Goal: Information Seeking & Learning: Check status

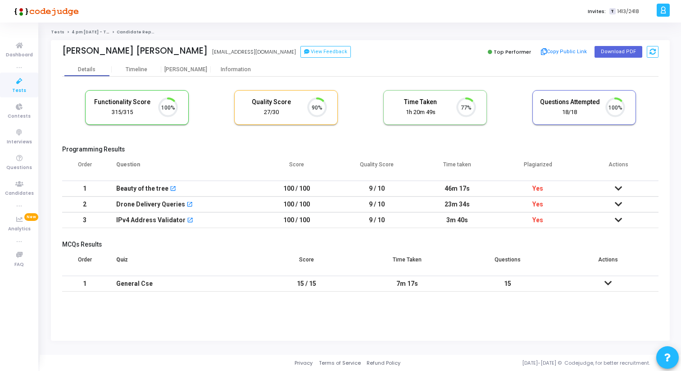
scroll to position [19, 23]
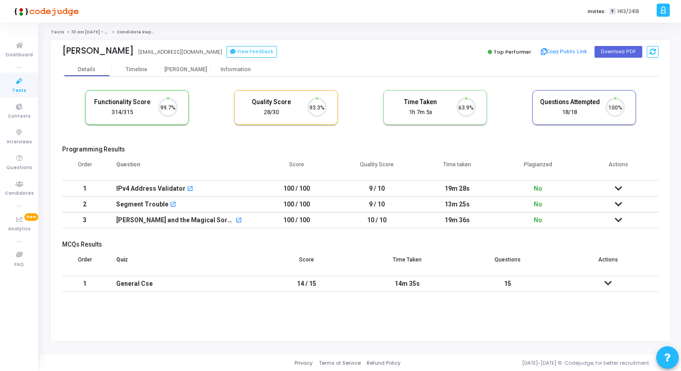
scroll to position [19, 23]
click at [190, 72] on div "[PERSON_NAME]" at bounding box center [186, 69] width 50 height 7
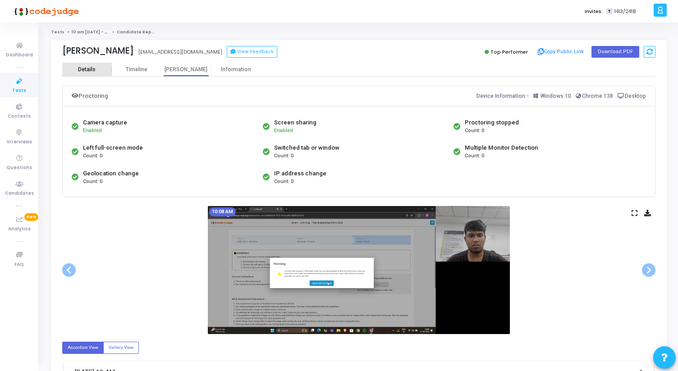
click at [75, 66] on div "Details" at bounding box center [87, 69] width 50 height 7
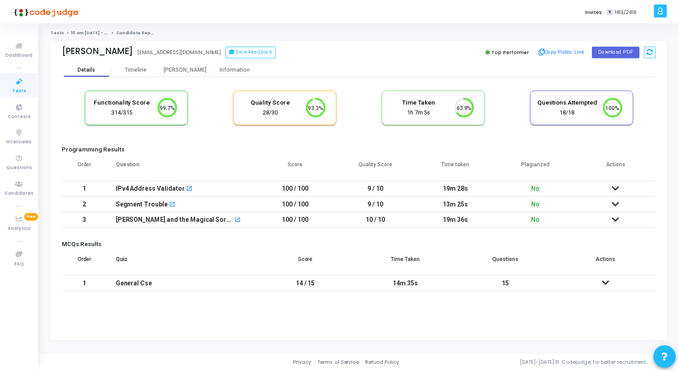
scroll to position [19, 23]
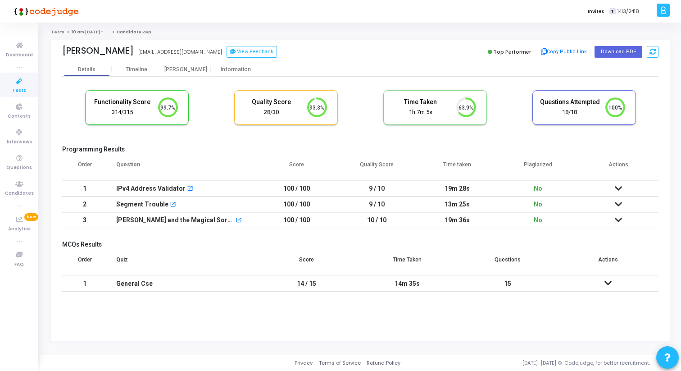
drag, startPoint x: 534, startPoint y: 191, endPoint x: 542, endPoint y: 215, distance: 25.9
click at [542, 215] on tbody "1 IPv4 Address Validator open_in_new 100 / 100 9 / 10 19m 28s No No submissions…" at bounding box center [360, 204] width 597 height 47
click at [542, 215] on td "No" at bounding box center [538, 220] width 81 height 16
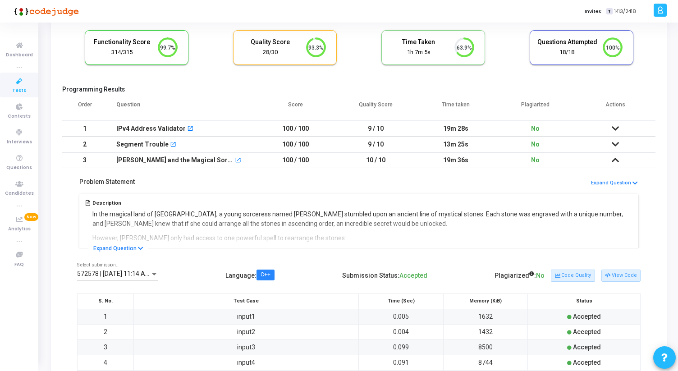
scroll to position [57, 0]
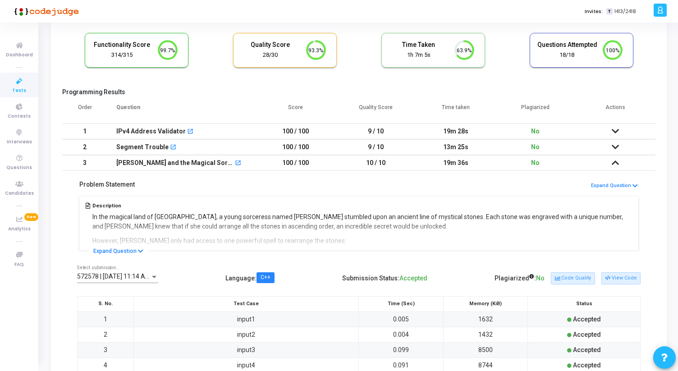
drag, startPoint x: 279, startPoint y: 132, endPoint x: 318, endPoint y: 132, distance: 38.7
click at [318, 132] on td "100 / 100" at bounding box center [295, 131] width 80 height 16
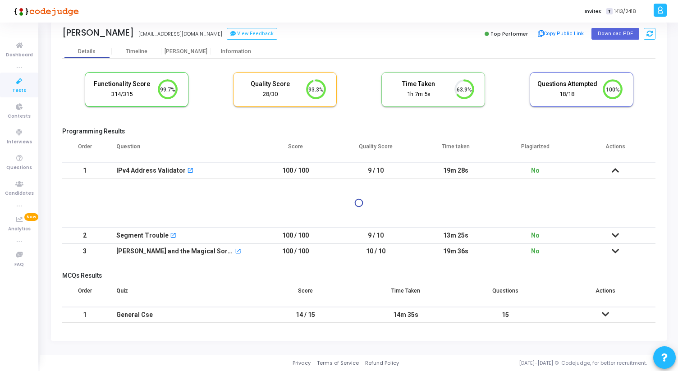
scroll to position [18, 0]
click at [318, 137] on table "Order Question Score Quality Score Time taken Plagiarized Actions 1 IPv4 Addres…" at bounding box center [358, 198] width 593 height 122
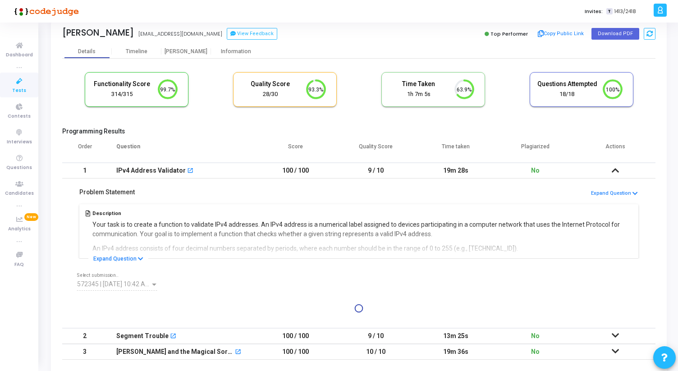
scroll to position [57, 0]
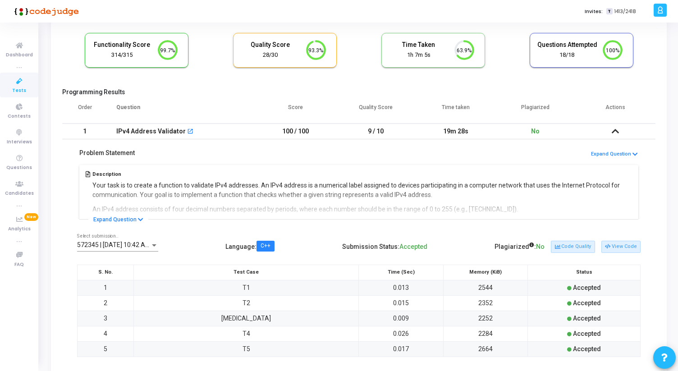
click at [613, 132] on icon at bounding box center [614, 131] width 7 height 6
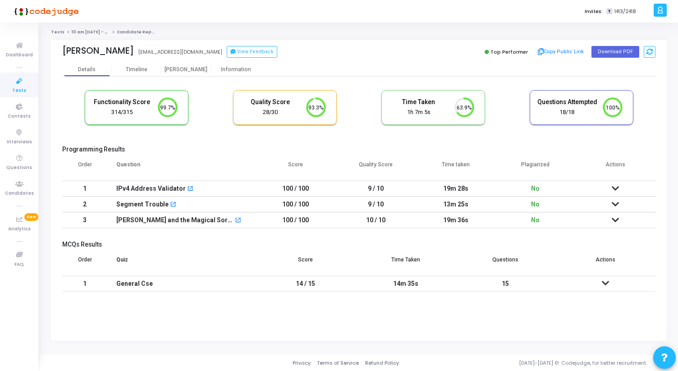
scroll to position [0, 0]
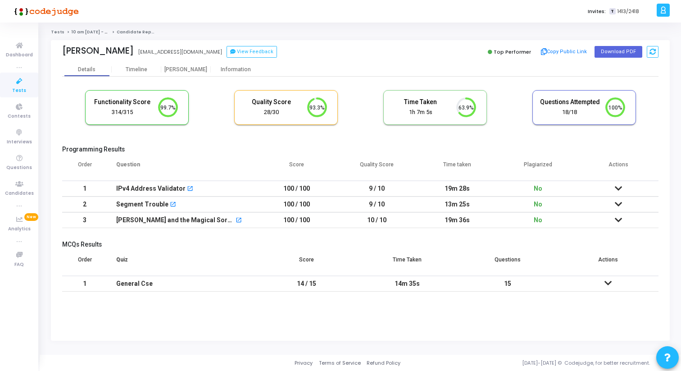
click at [618, 186] on icon at bounding box center [618, 188] width 7 height 6
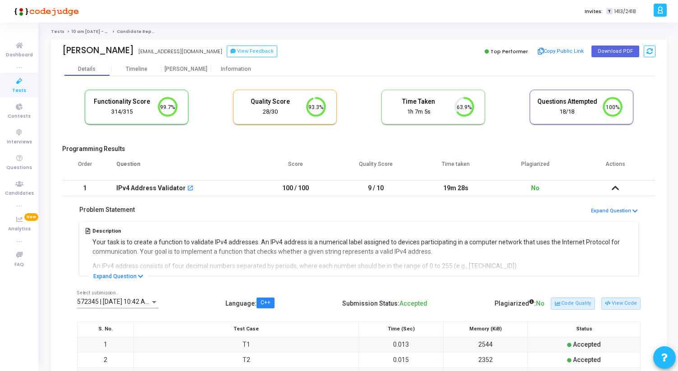
scroll to position [19, 0]
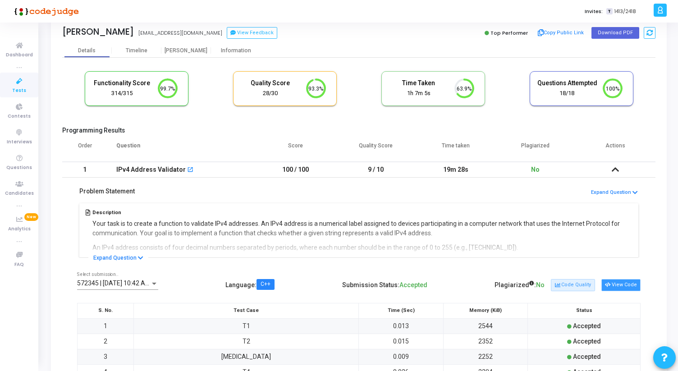
click at [608, 280] on button "View Code" at bounding box center [620, 285] width 39 height 12
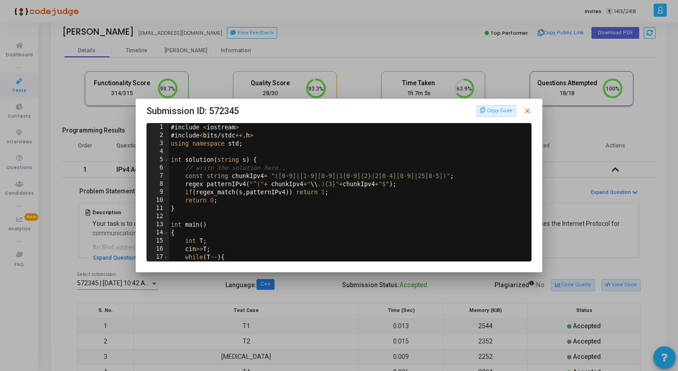
scroll to position [0, 0]
click at [529, 110] on mat-icon "close" at bounding box center [527, 111] width 8 height 8
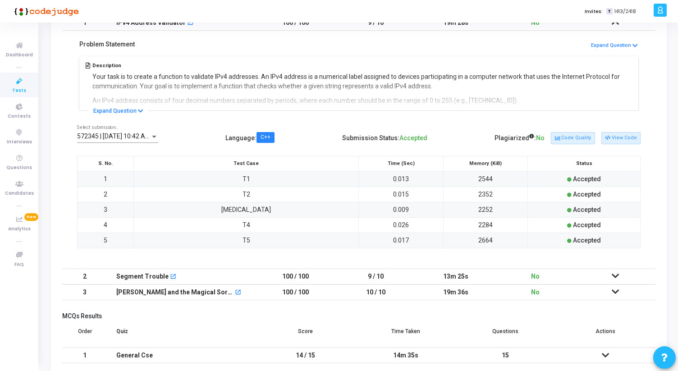
scroll to position [207, 0]
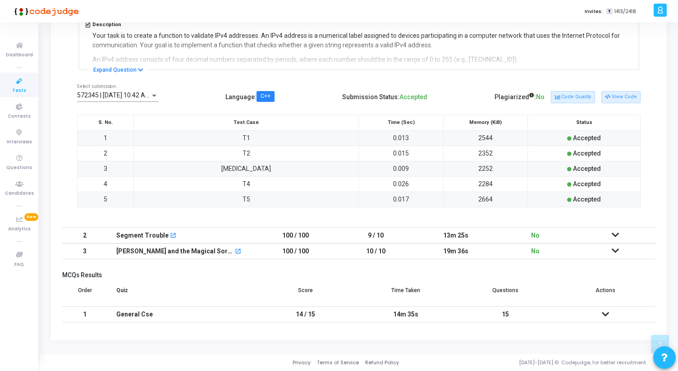
click at [614, 240] on td at bounding box center [615, 236] width 80 height 16
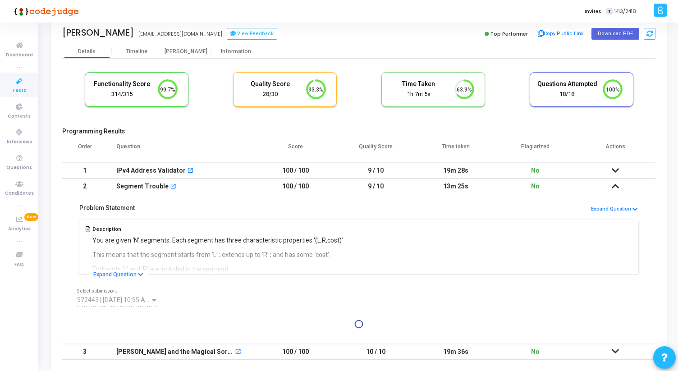
scroll to position [118, 0]
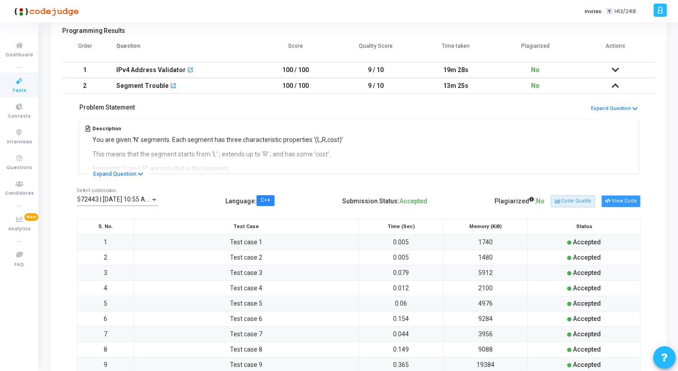
click at [609, 200] on icon at bounding box center [607, 201] width 5 height 5
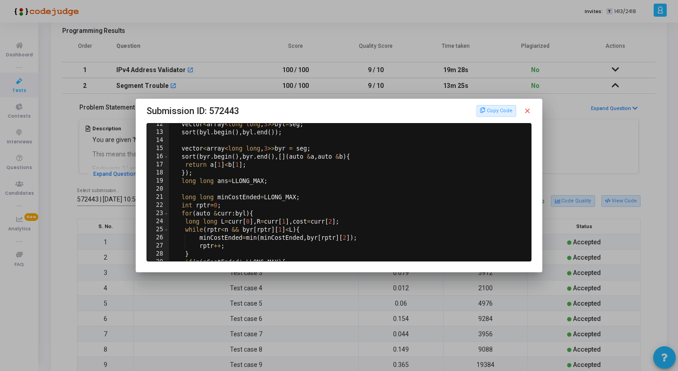
scroll to position [96, 0]
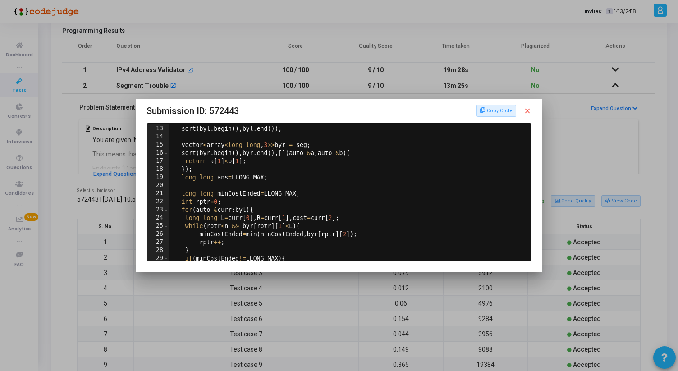
click at [529, 109] on mat-icon "close" at bounding box center [527, 111] width 8 height 8
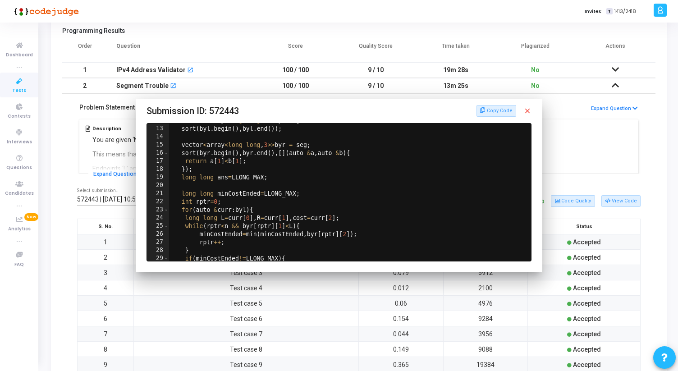
scroll to position [118, 0]
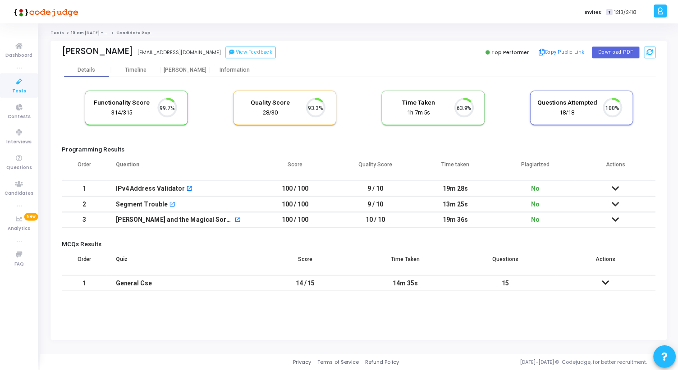
scroll to position [19, 23]
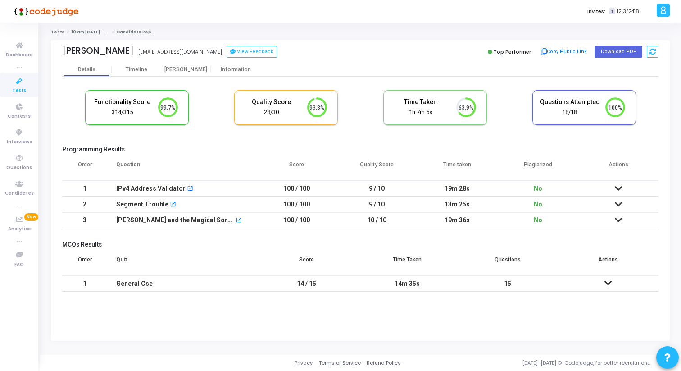
click at [619, 189] on icon at bounding box center [618, 188] width 7 height 6
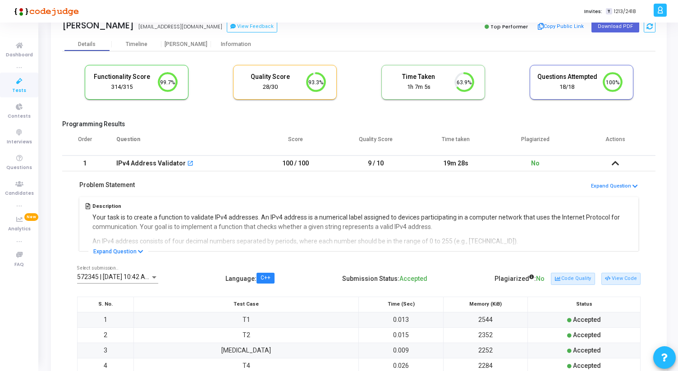
scroll to position [0, 0]
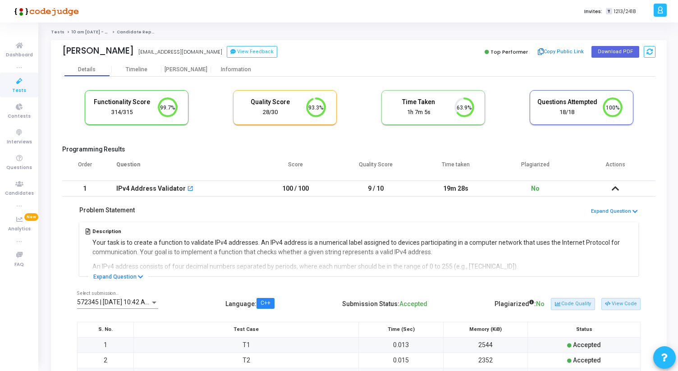
click at [617, 187] on icon at bounding box center [614, 188] width 7 height 6
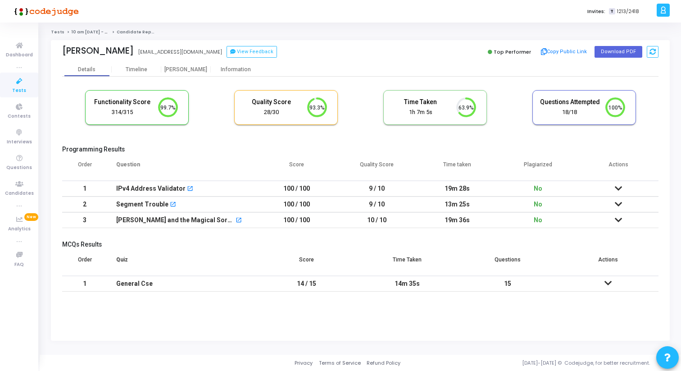
click at [618, 189] on icon at bounding box center [618, 188] width 7 height 6
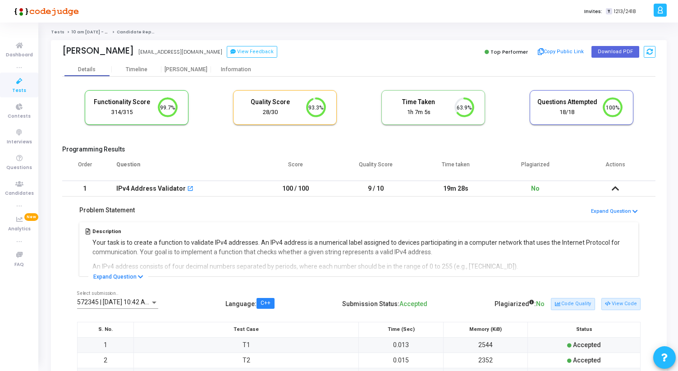
click at [616, 189] on icon at bounding box center [614, 188] width 7 height 6
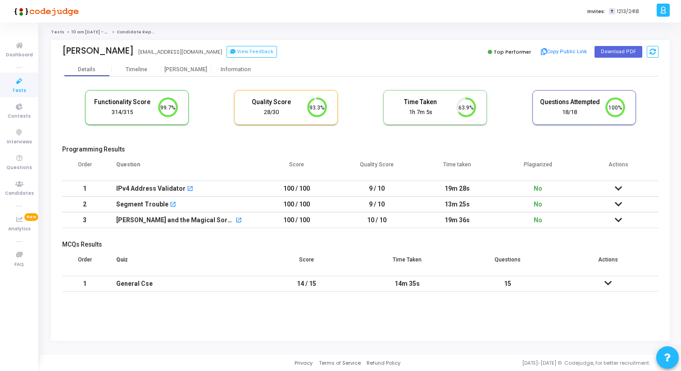
click at [616, 188] on icon at bounding box center [618, 188] width 7 height 6
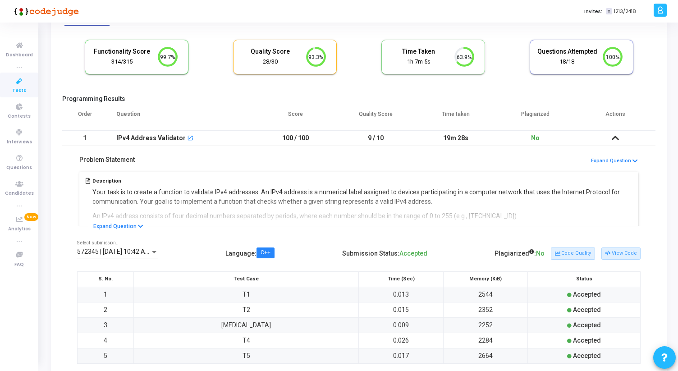
scroll to position [82, 0]
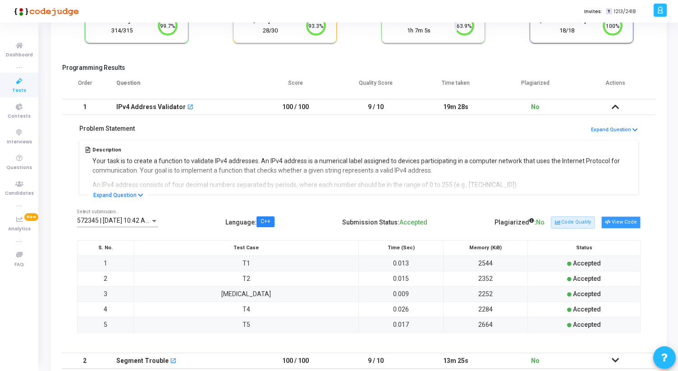
click at [618, 219] on button "View Code" at bounding box center [620, 222] width 39 height 12
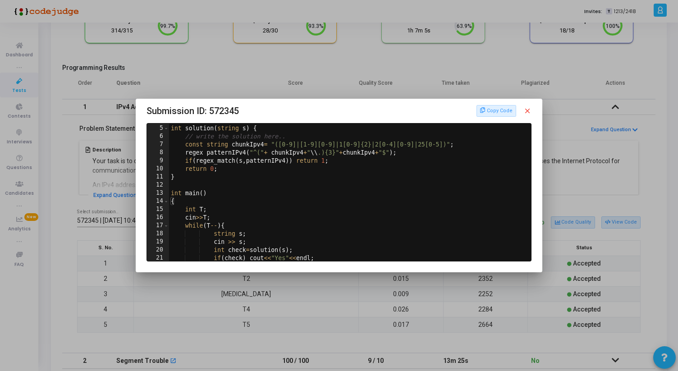
scroll to position [32, 0]
